Goal: Information Seeking & Learning: Compare options

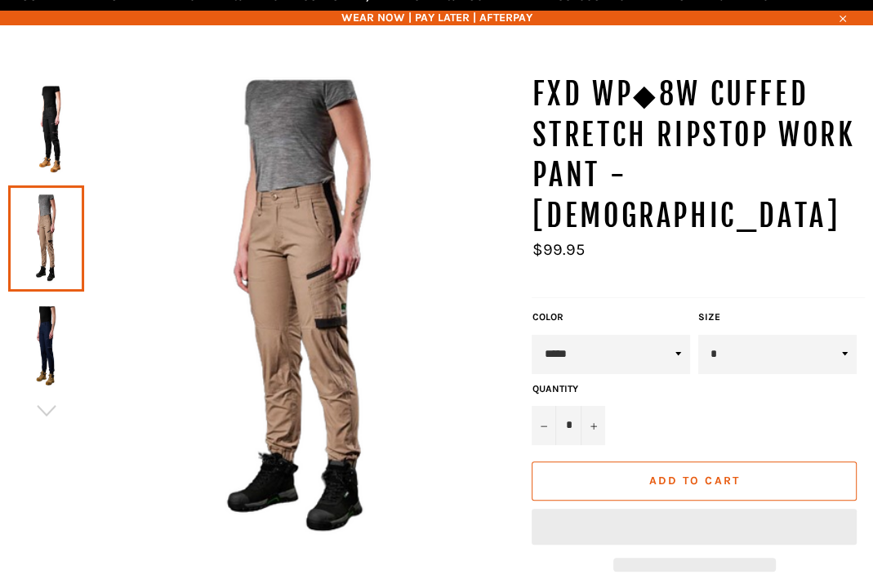
scroll to position [98, 0]
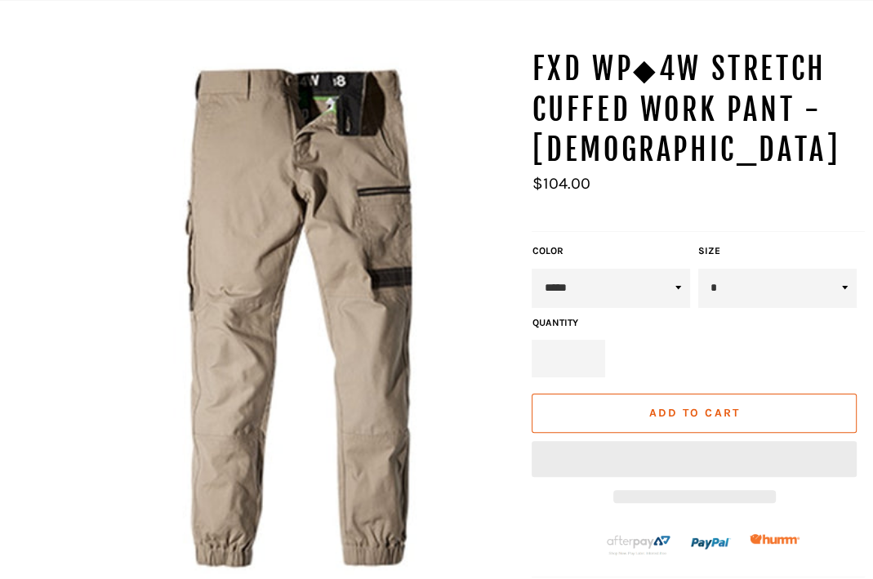
scroll to position [131, 0]
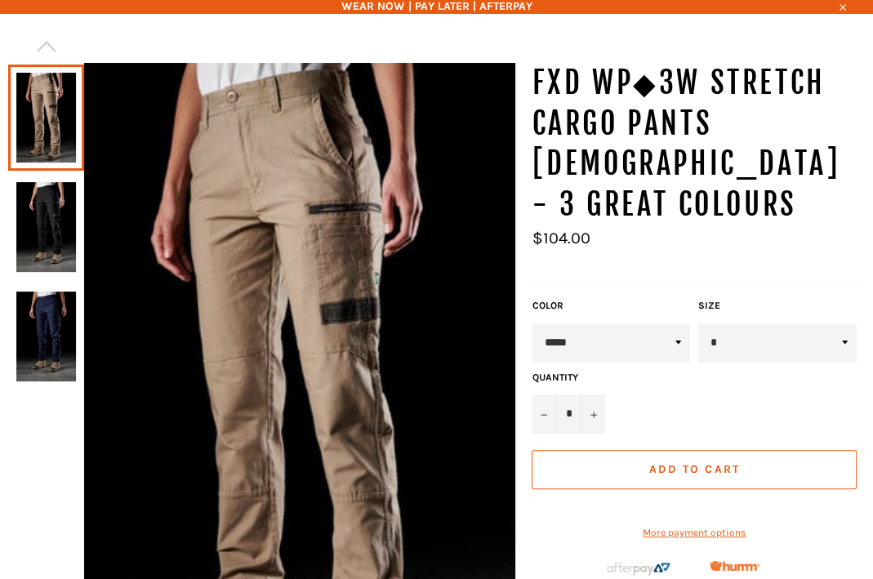
scroll to position [135, 0]
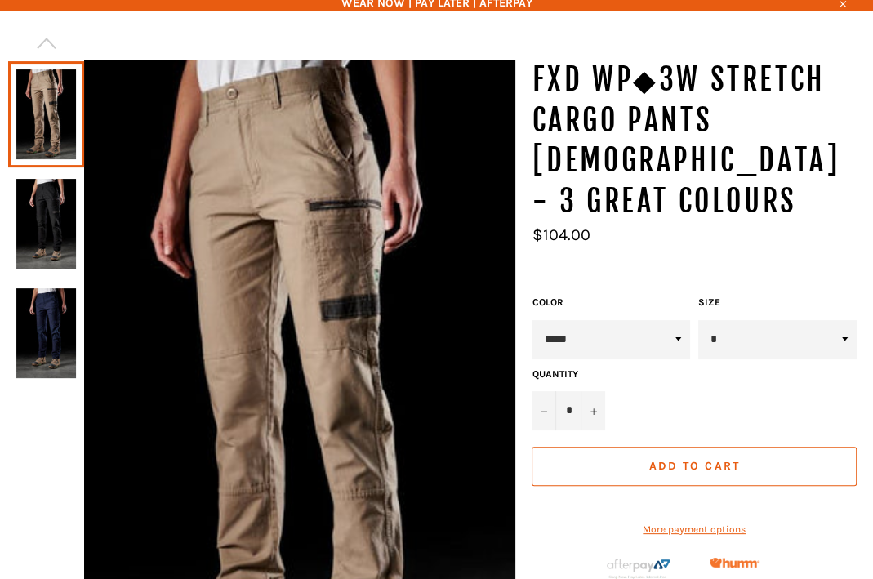
click at [54, 223] on img at bounding box center [46, 224] width 60 height 90
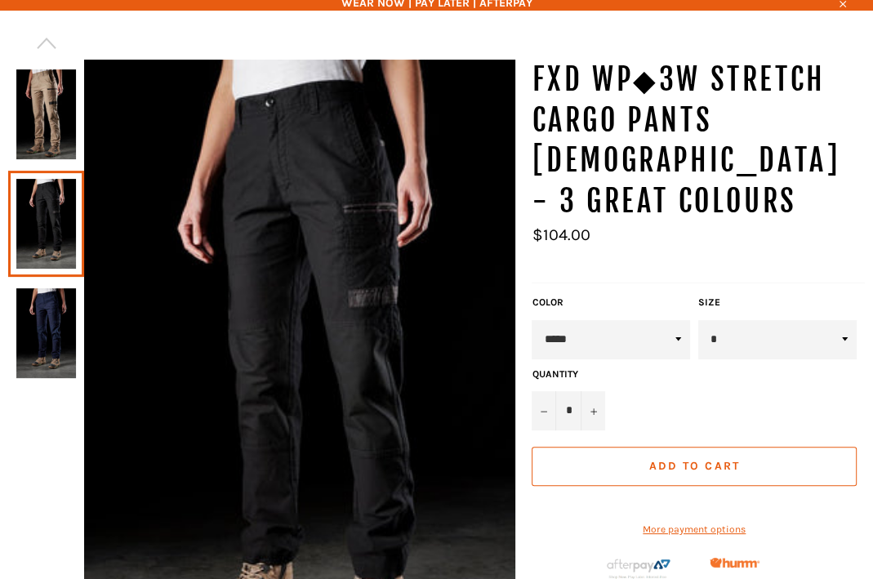
click at [47, 337] on img at bounding box center [46, 333] width 60 height 90
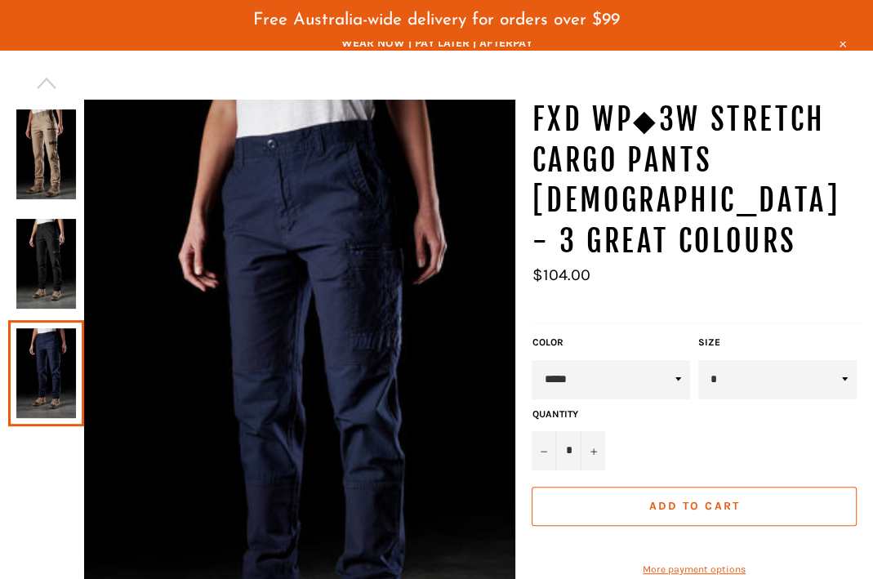
scroll to position [175, 0]
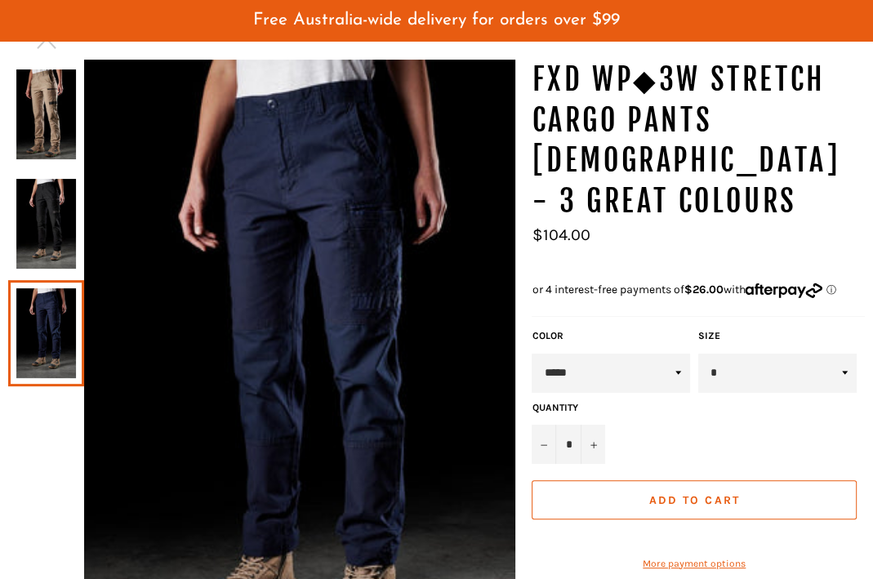
click at [73, 130] on img at bounding box center [46, 114] width 60 height 90
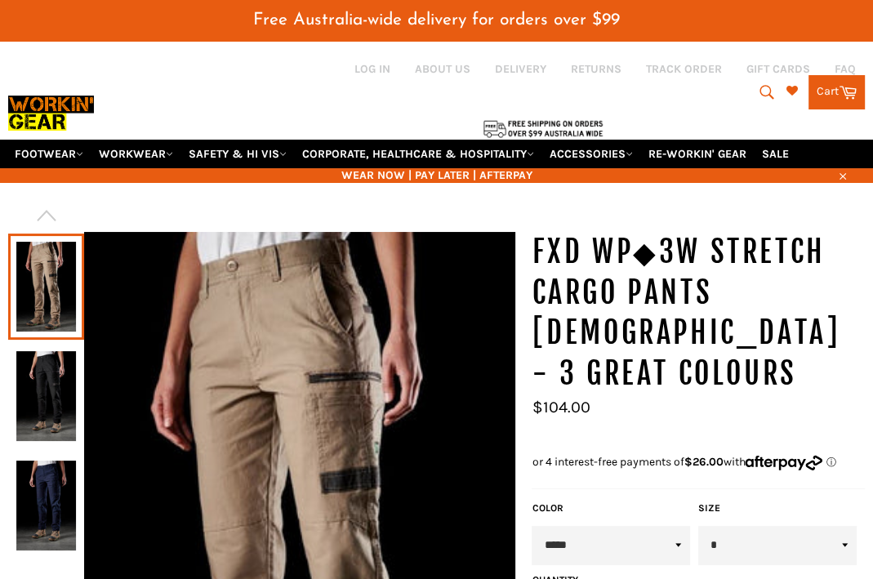
scroll to position [0, 0]
